Goal: Information Seeking & Learning: Understand process/instructions

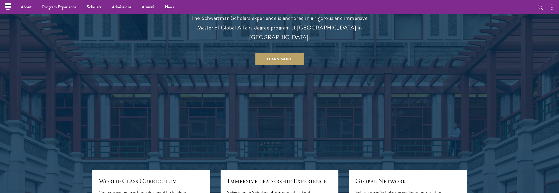
scroll to position [443, 0]
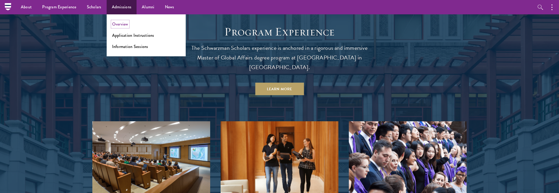
click at [123, 23] on link "Overview" at bounding box center [120, 24] width 16 height 6
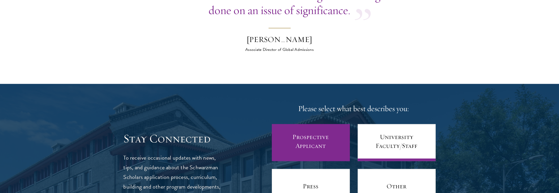
scroll to position [2030, 0]
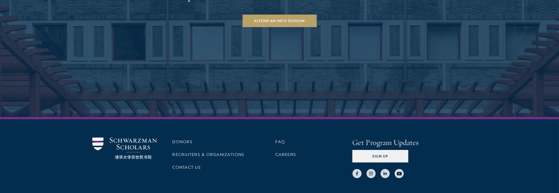
scroll to position [940, 0]
